Goal: Task Accomplishment & Management: Manage account settings

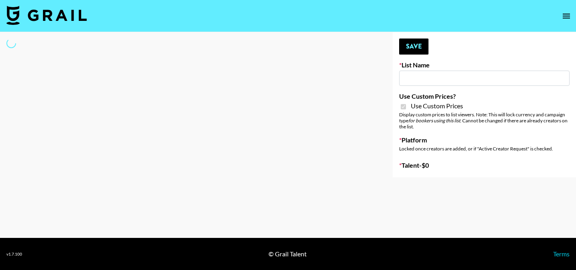
type input "[PERSON_NAME] ([DATE])"
checkbox input "true"
select select "Brand"
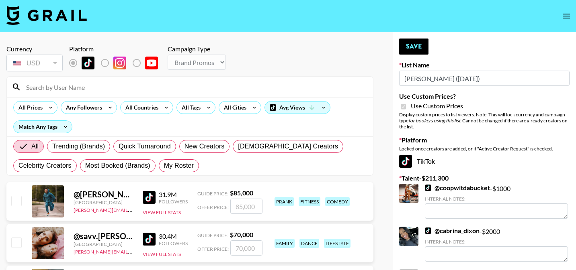
click at [114, 89] on input at bounding box center [194, 87] width 347 height 13
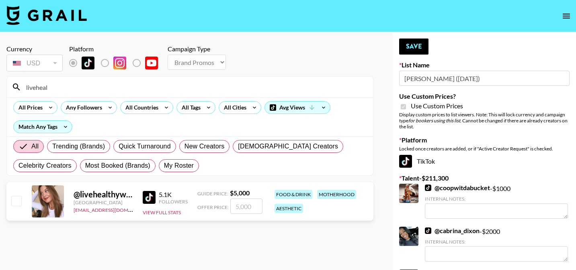
type input "liveheal"
click at [20, 201] on input "checkbox" at bounding box center [16, 201] width 10 height 10
checkbox input "true"
type input "5000"
click at [86, 89] on input "liveheal" at bounding box center [194, 87] width 347 height 13
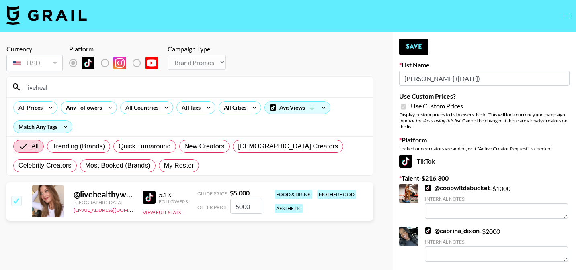
click at [86, 89] on input "liveheal" at bounding box center [194, 87] width 347 height 13
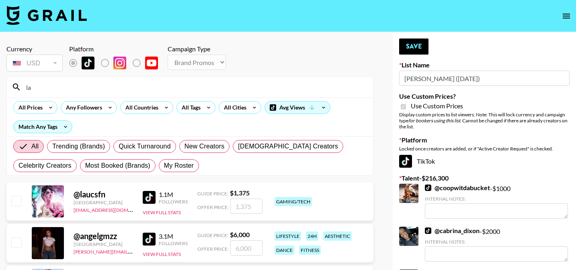
type input "l"
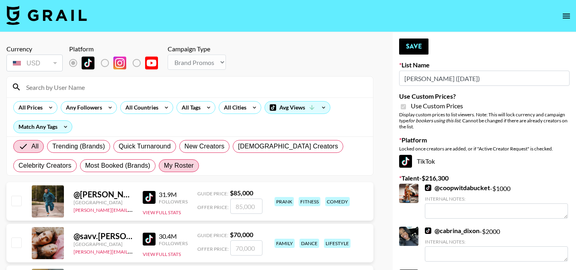
click at [185, 167] on span "My Roster" at bounding box center [179, 166] width 30 height 10
click at [164, 166] on input "My Roster" at bounding box center [164, 166] width 0 height 0
radio input "true"
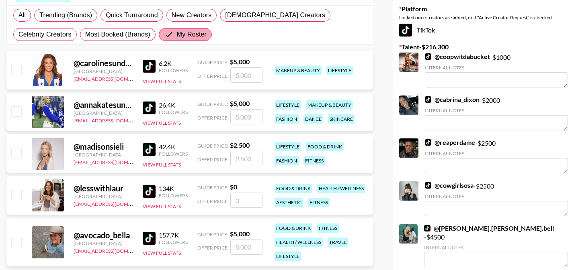
scroll to position [139, 0]
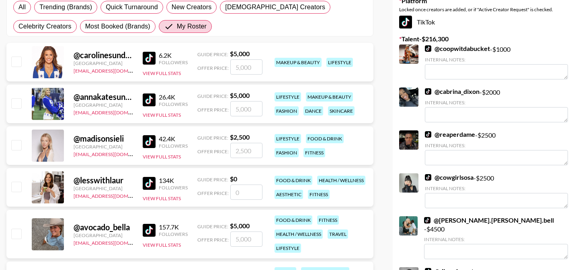
click at [14, 64] on input "checkbox" at bounding box center [16, 62] width 10 height 10
checkbox input "true"
type input "5000"
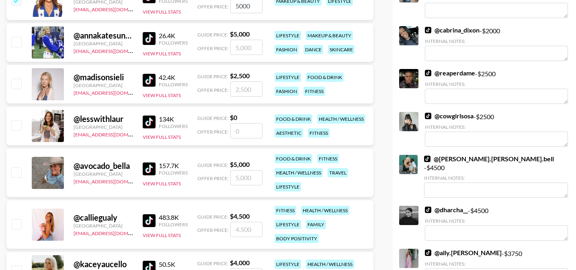
scroll to position [202, 0]
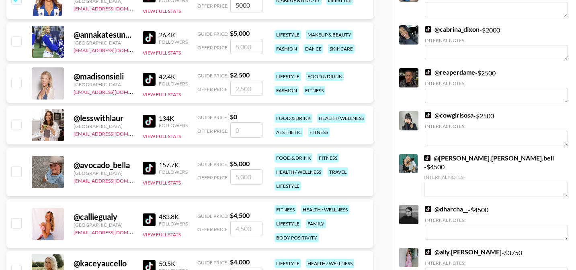
click at [24, 124] on div "@ lesswithlaur [GEOGRAPHIC_DATA] [EMAIL_ADDRESS][DOMAIN_NAME] 134K Followers Vi…" at bounding box center [189, 125] width 367 height 39
click at [17, 125] on input "checkbox" at bounding box center [16, 125] width 10 height 10
checkbox input "false"
click at [241, 133] on input "number" at bounding box center [246, 130] width 32 height 15
type input "5"
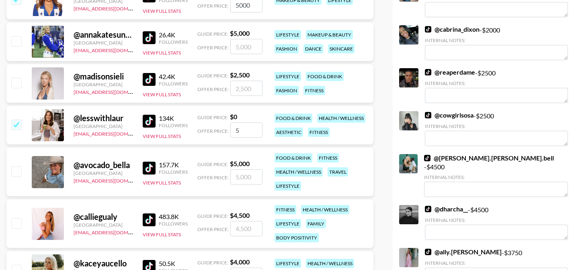
checkbox input "true"
type input "5000"
click at [17, 168] on input "checkbox" at bounding box center [16, 172] width 10 height 10
checkbox input "true"
click at [253, 178] on input "5000" at bounding box center [246, 177] width 32 height 15
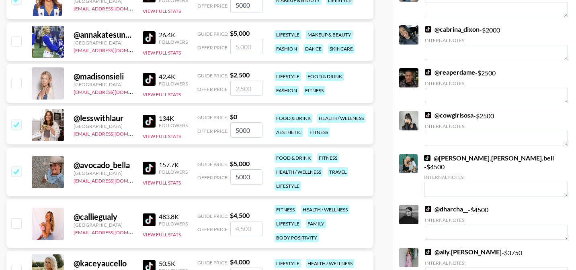
click at [253, 178] on input "5000" at bounding box center [246, 177] width 32 height 15
type input "4000"
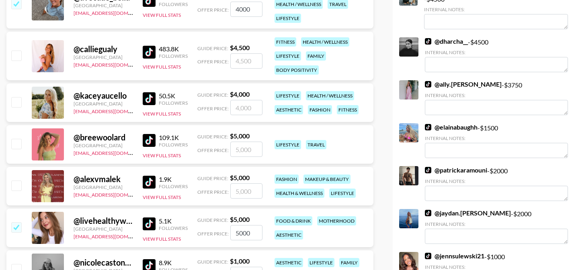
scroll to position [390, 0]
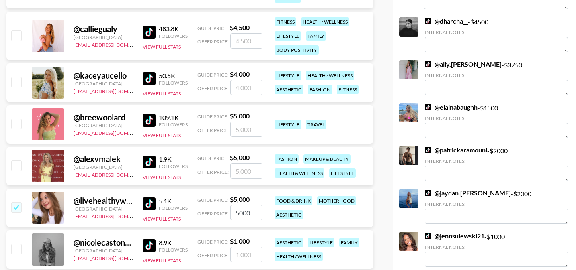
click at [18, 79] on input "checkbox" at bounding box center [16, 82] width 10 height 10
checkbox input "true"
type input "4000"
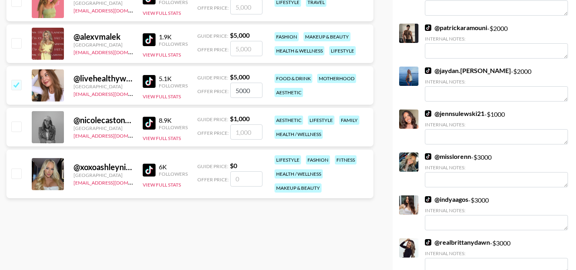
scroll to position [521, 0]
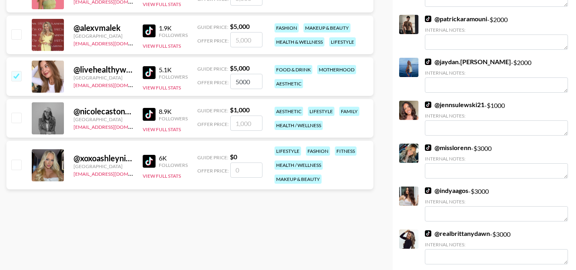
click at [17, 119] on input "checkbox" at bounding box center [16, 118] width 10 height 10
checkbox input "true"
click at [250, 127] on input "1000" at bounding box center [246, 123] width 32 height 15
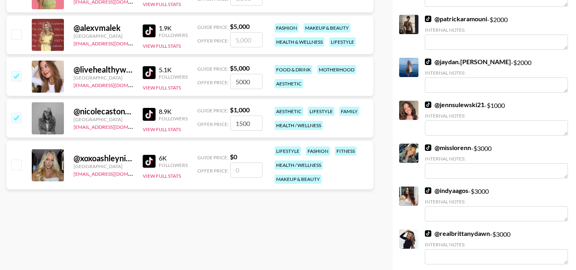
type input "1500"
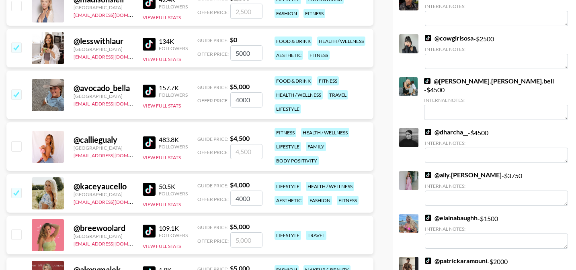
scroll to position [0, 0]
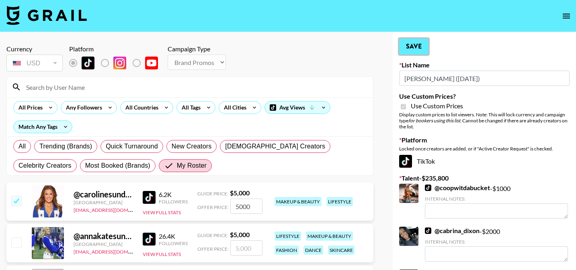
click at [414, 45] on button "Save" at bounding box center [413, 47] width 29 height 16
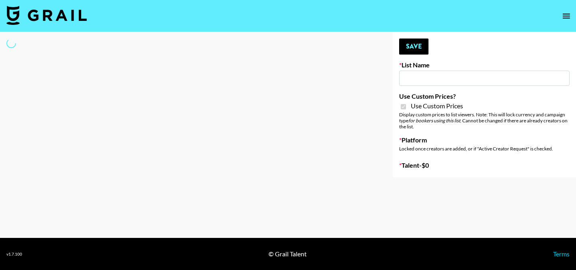
type input "Dime Beauty"
checkbox input "true"
select select "Brand"
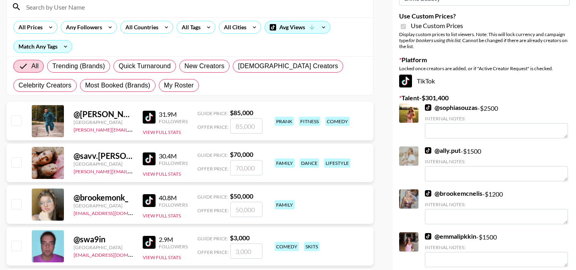
scroll to position [81, 0]
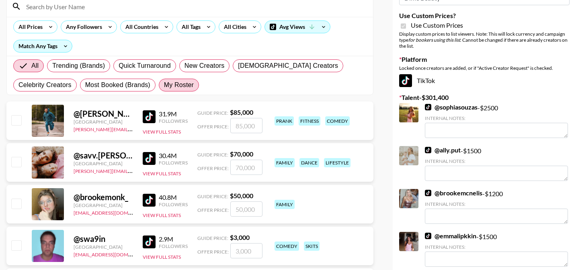
click at [173, 88] on span "My Roster" at bounding box center [179, 85] width 30 height 10
click at [164, 85] on input "My Roster" at bounding box center [164, 85] width 0 height 0
radio input "true"
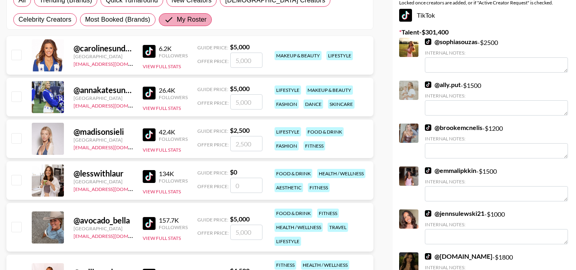
scroll to position [157, 0]
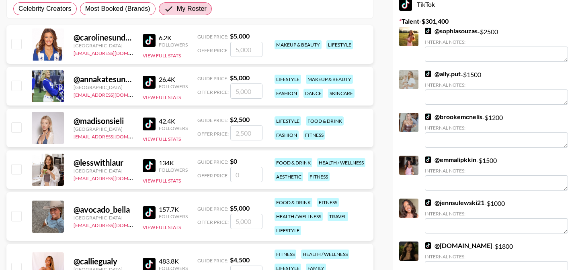
click at [16, 43] on input "checkbox" at bounding box center [16, 44] width 10 height 10
checkbox input "true"
type input "5000"
click at [15, 130] on input "checkbox" at bounding box center [16, 128] width 10 height 10
checkbox input "true"
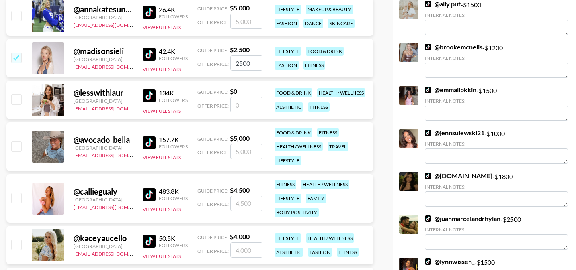
scroll to position [229, 0]
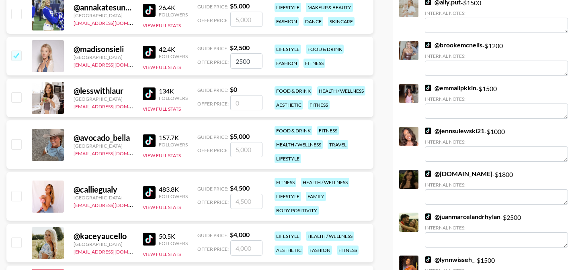
click at [241, 59] on input "2500" at bounding box center [246, 60] width 32 height 15
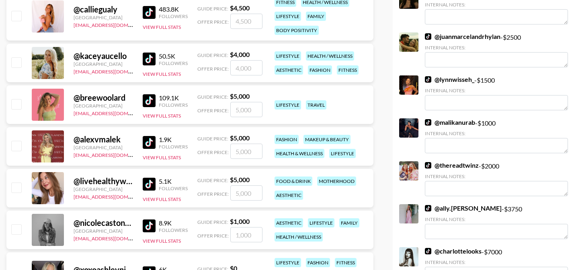
scroll to position [419, 0]
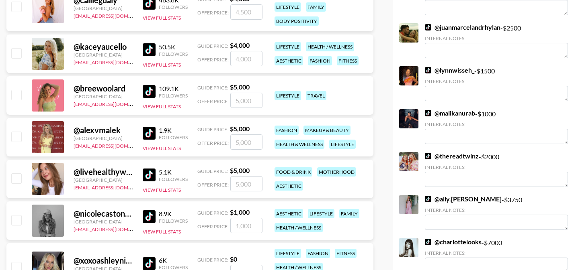
type input "3000"
click at [11, 139] on div at bounding box center [16, 138] width 12 height 14
click at [15, 139] on input "checkbox" at bounding box center [16, 137] width 10 height 10
checkbox input "true"
type input "5000"
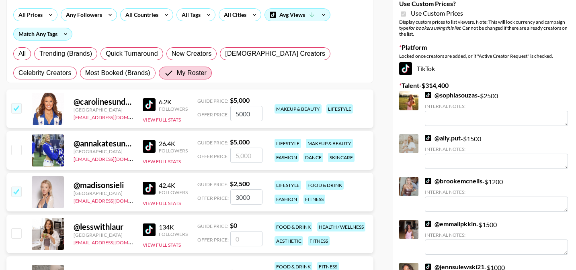
scroll to position [0, 0]
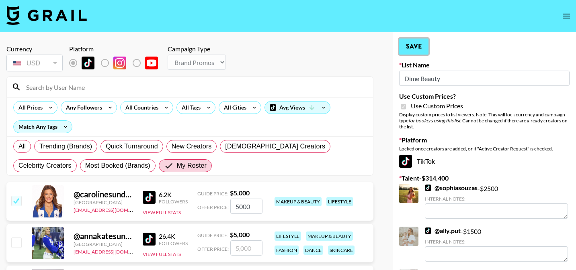
click at [403, 39] on button "Save" at bounding box center [413, 47] width 29 height 16
